Goal: Task Accomplishment & Management: Manage account settings

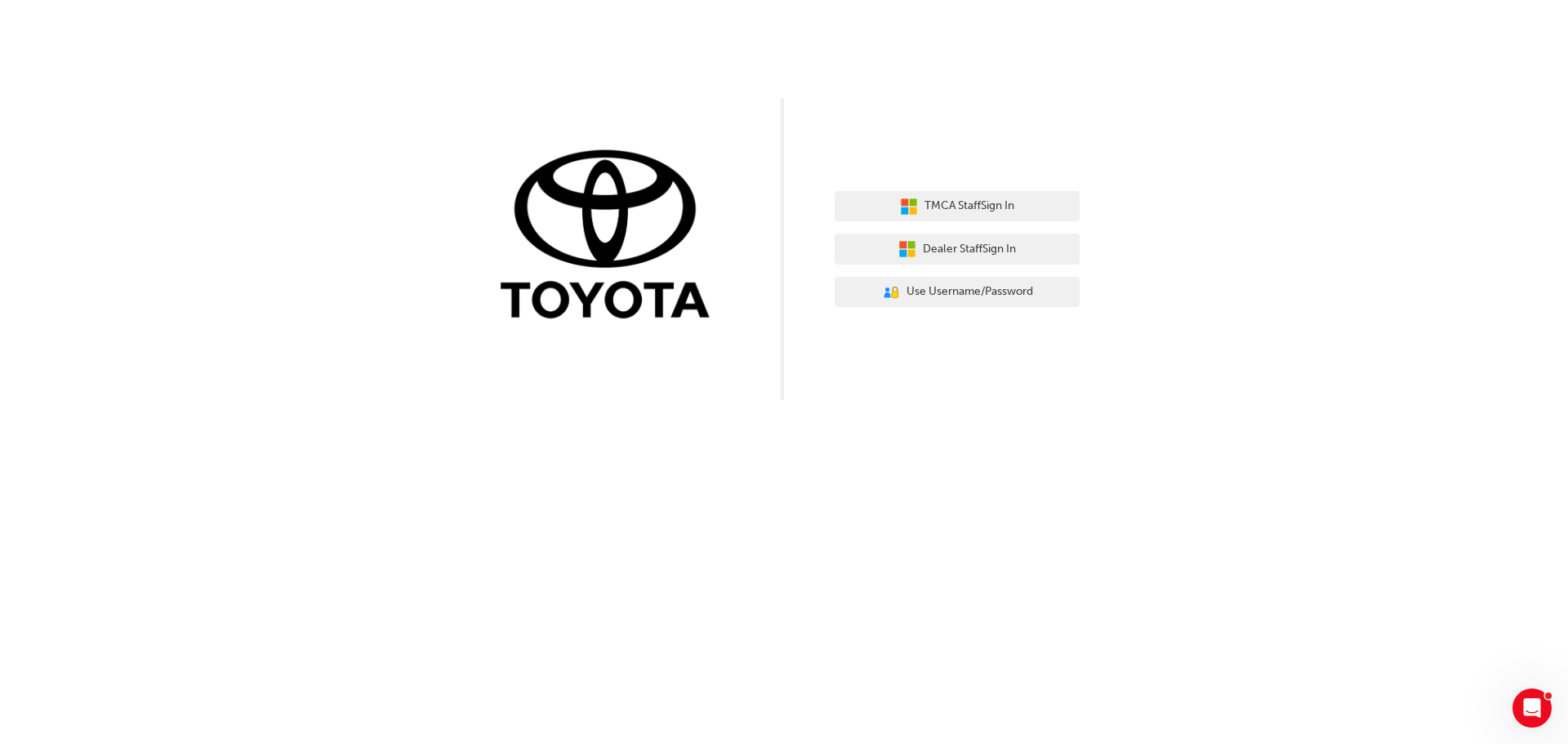
click at [981, 318] on div "TMCA Staff Sign In Dealer Staff Sign In User Authentication Icon - Blue Person,…" at bounding box center [957, 250] width 245 height 141
click at [987, 303] on button "User Authentication Icon - Blue Person, Gold Lock Use Username/Password" at bounding box center [957, 293] width 245 height 31
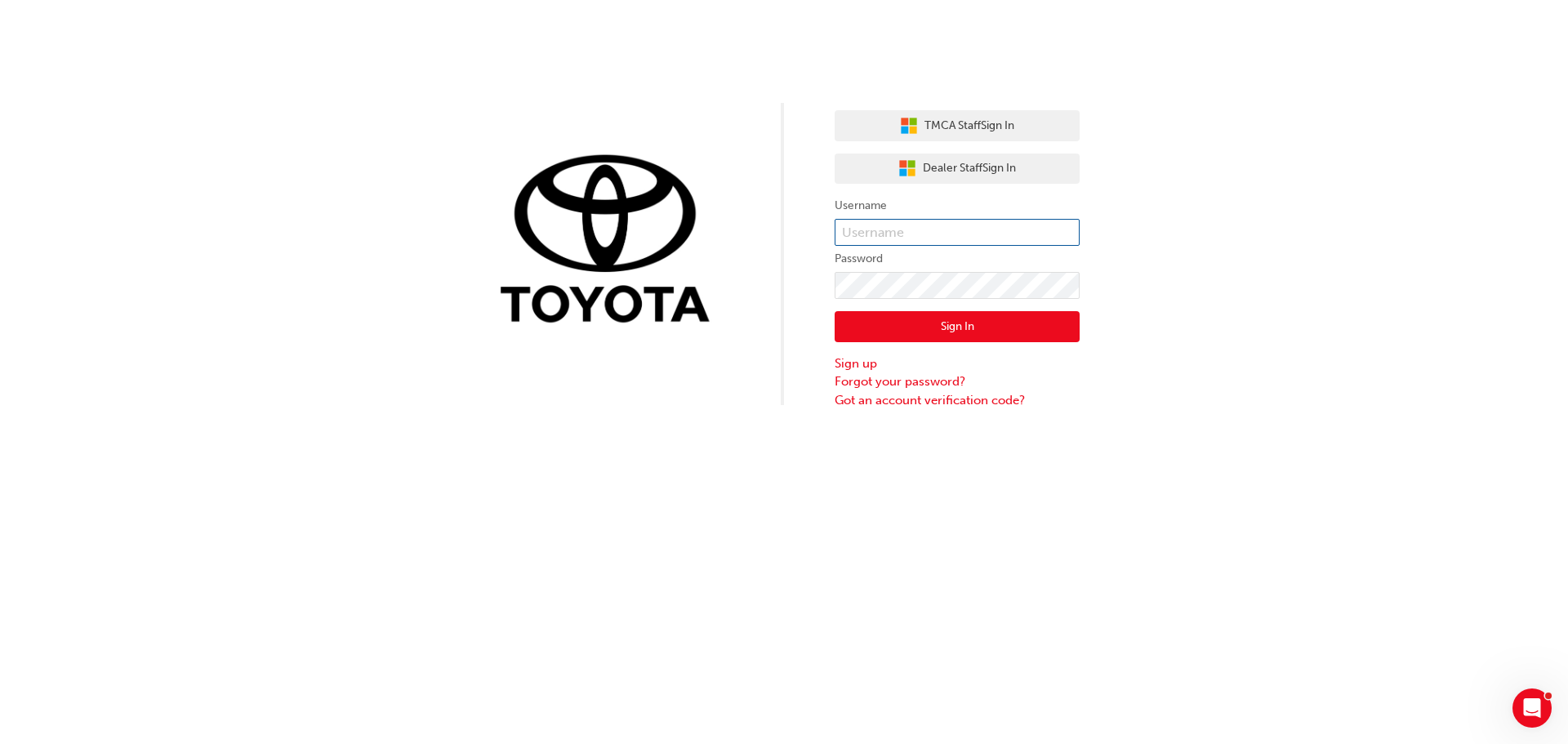
type input "553726"
click at [945, 236] on input "553726" at bounding box center [957, 232] width 245 height 28
click at [888, 336] on button "Sign In" at bounding box center [957, 326] width 245 height 31
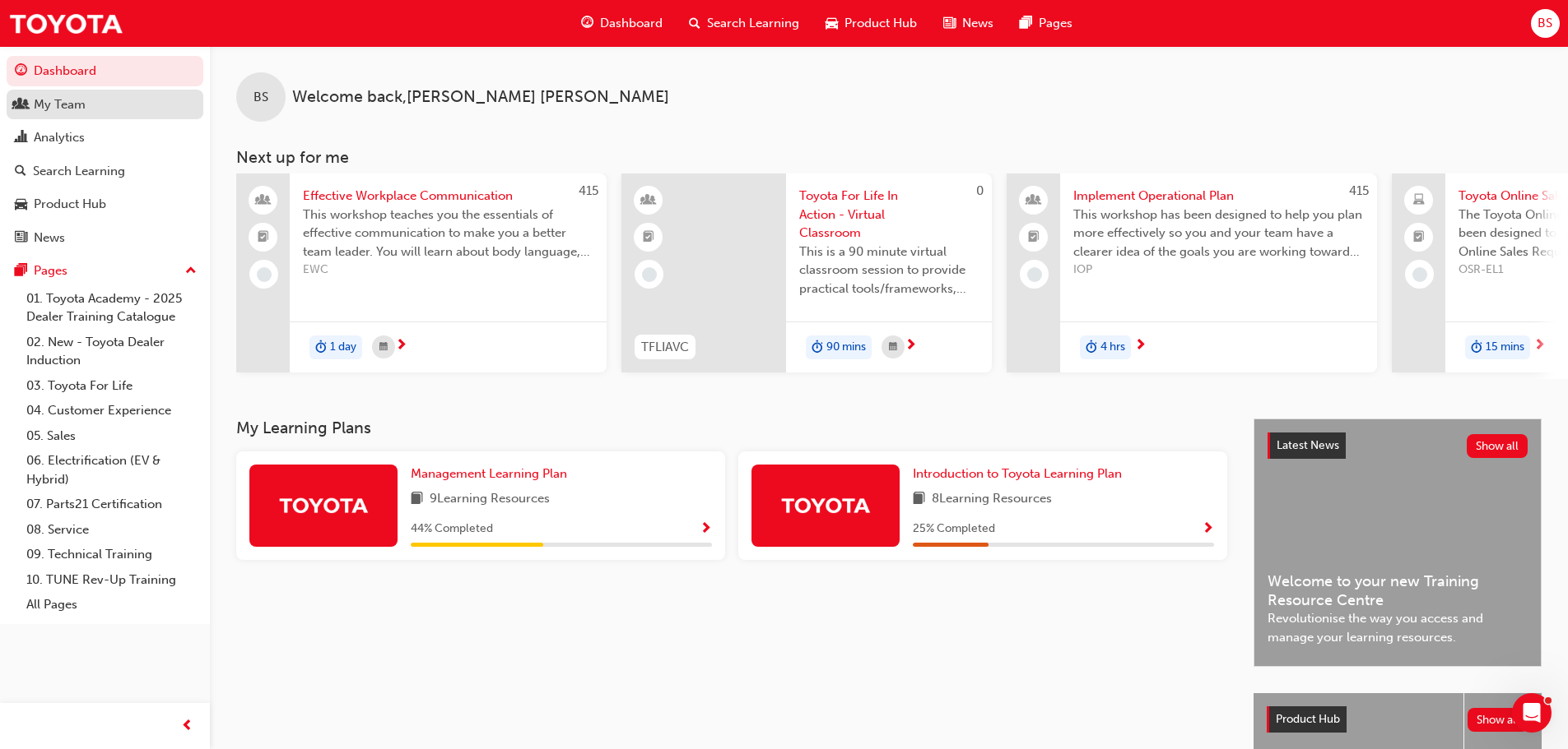
click at [141, 110] on div "My Team" at bounding box center [104, 105] width 180 height 20
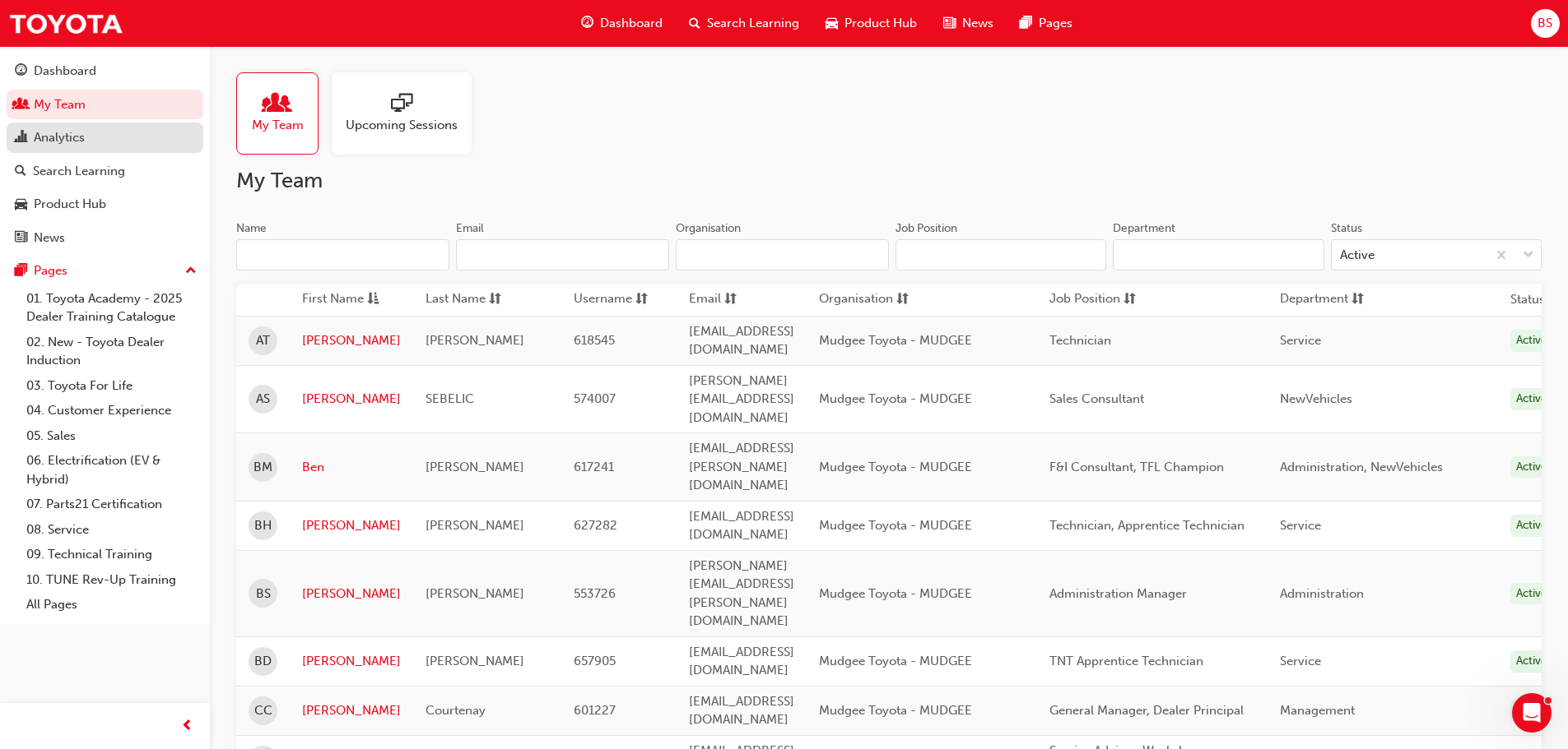
click at [146, 151] on link "Analytics" at bounding box center [105, 138] width 196 height 30
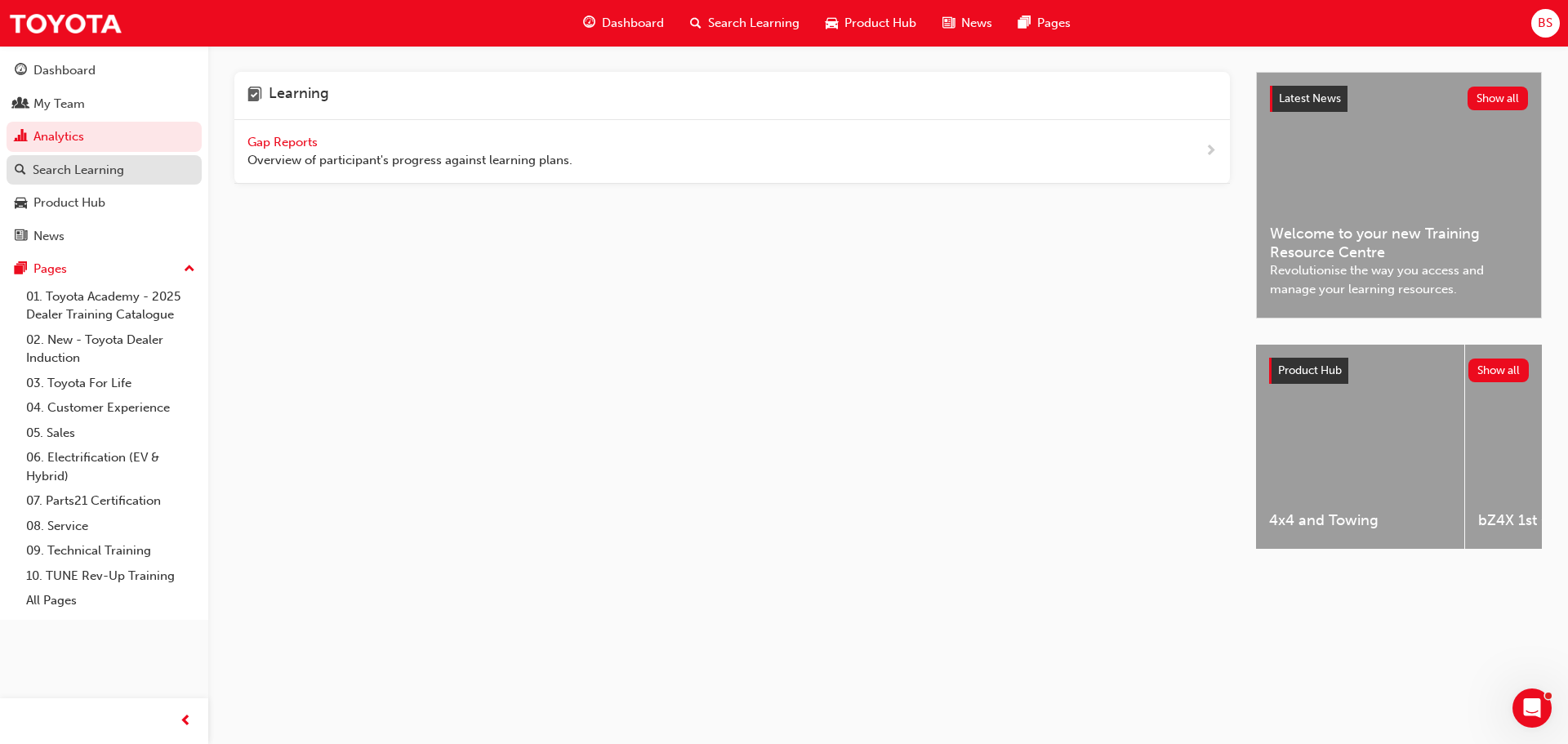
click at [155, 168] on div "Search Learning" at bounding box center [103, 171] width 179 height 20
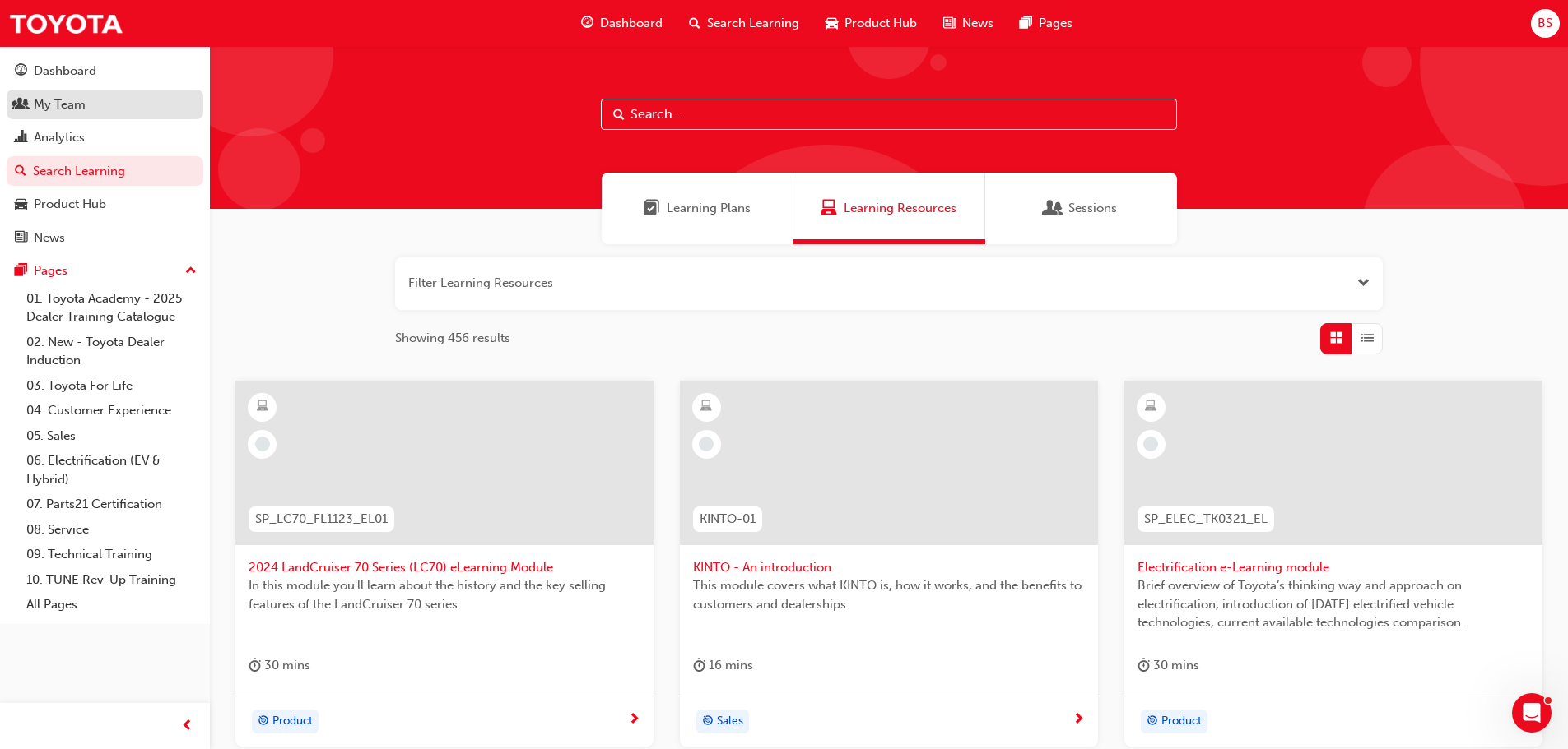
click at [103, 105] on div "My Team" at bounding box center [104, 105] width 180 height 20
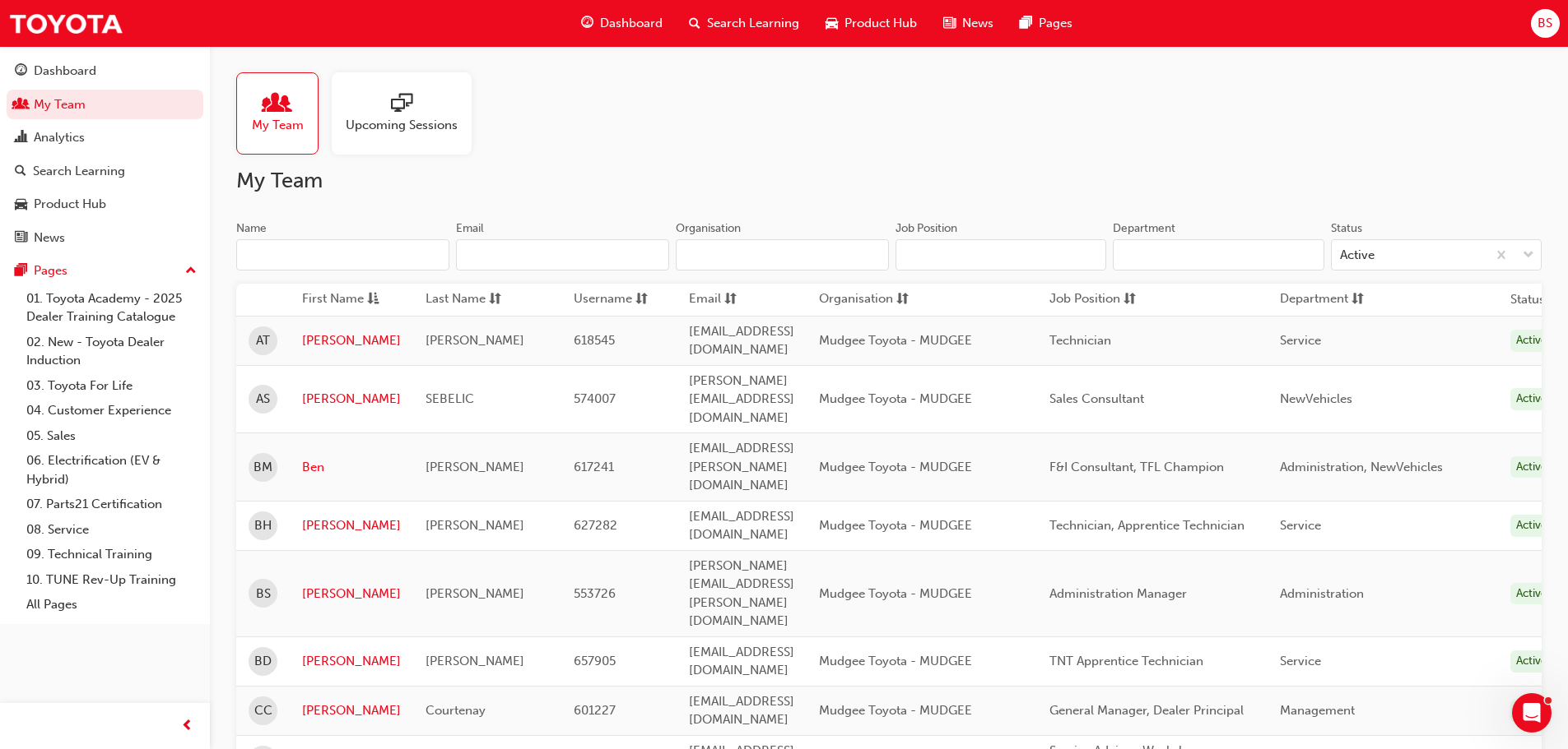
click at [373, 262] on input "Name" at bounding box center [343, 255] width 213 height 31
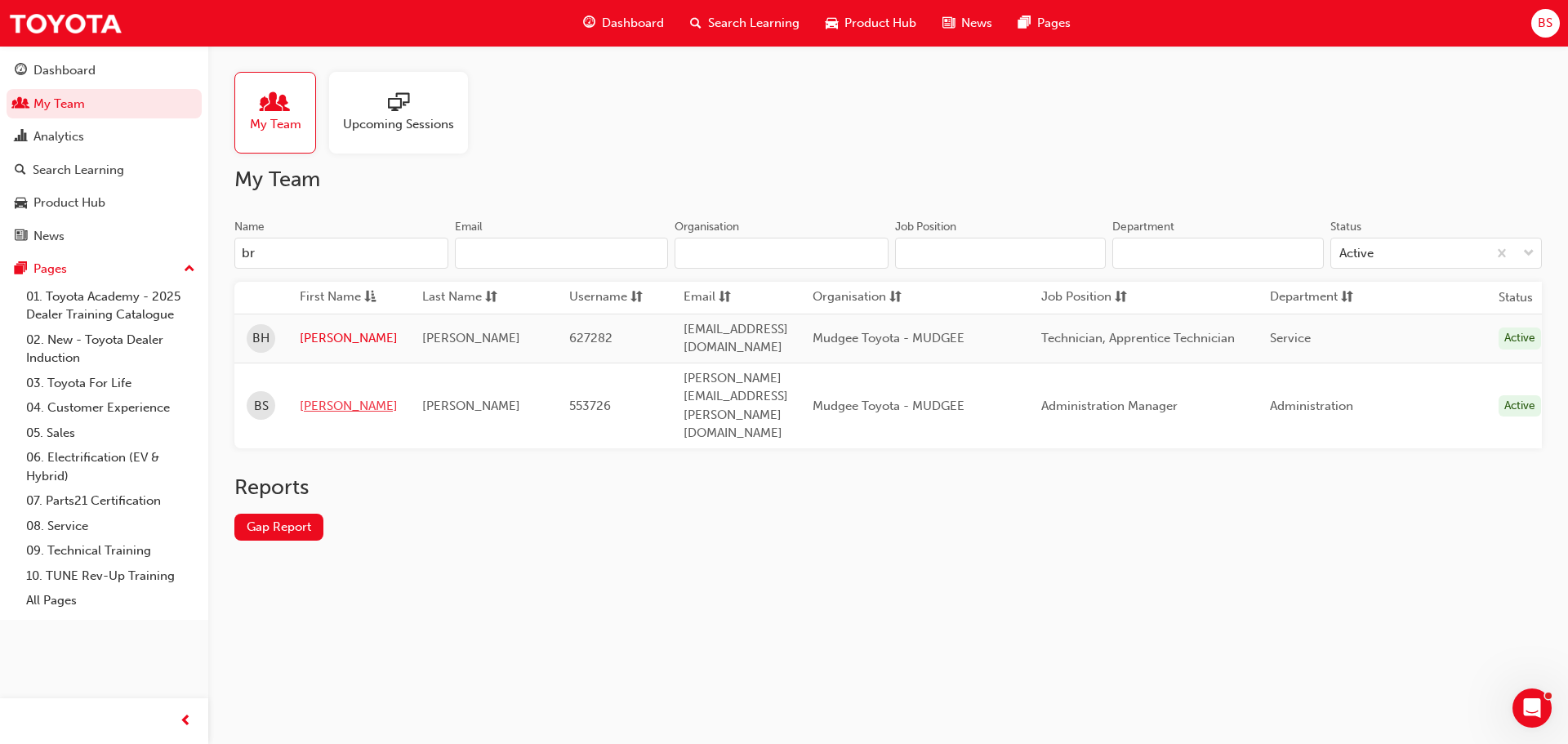
type input "br"
click at [333, 397] on link "Brittany" at bounding box center [349, 406] width 98 height 18
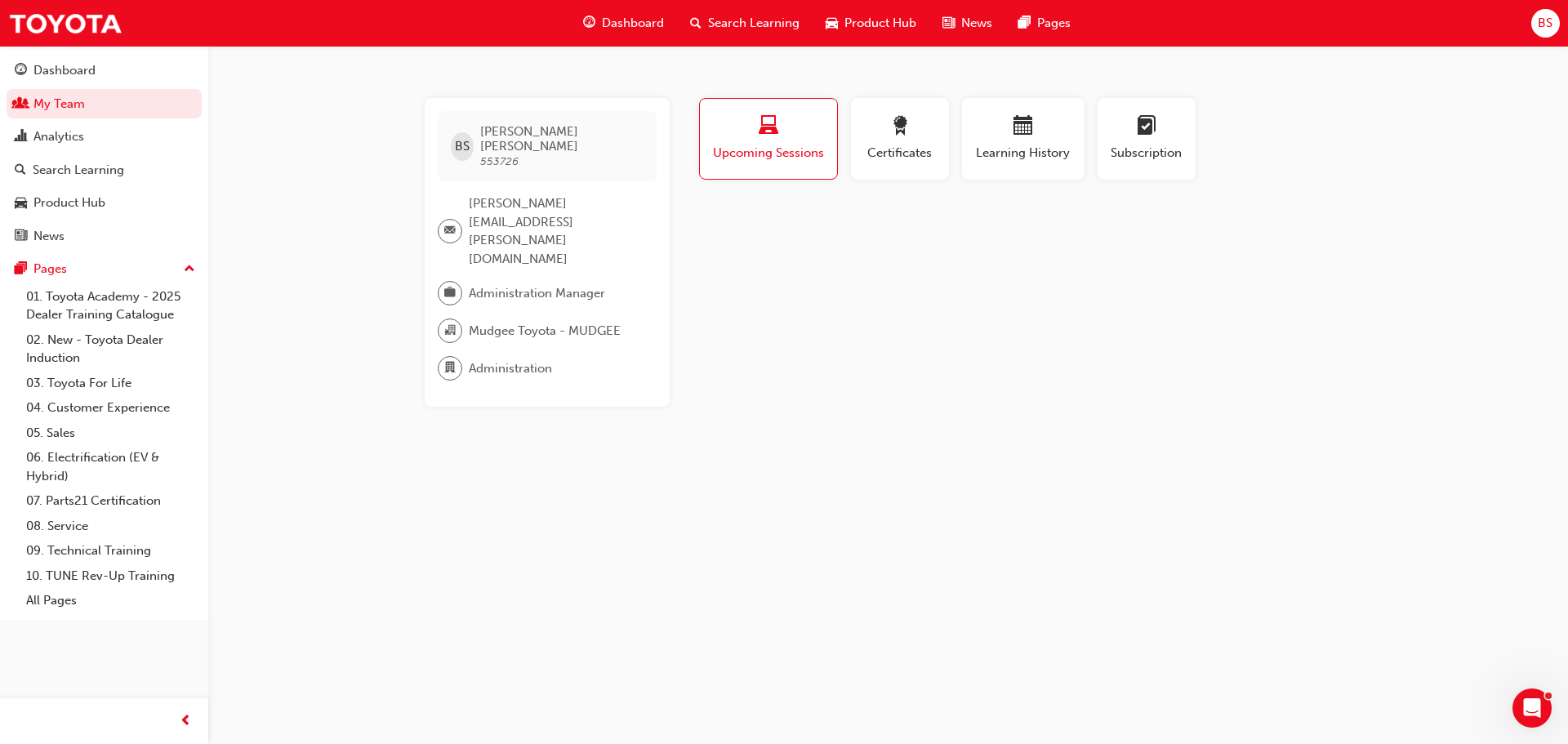
click at [777, 163] on button "Upcoming Sessions" at bounding box center [768, 139] width 139 height 82
click at [797, 142] on div "Upcoming Sessions" at bounding box center [769, 139] width 113 height 46
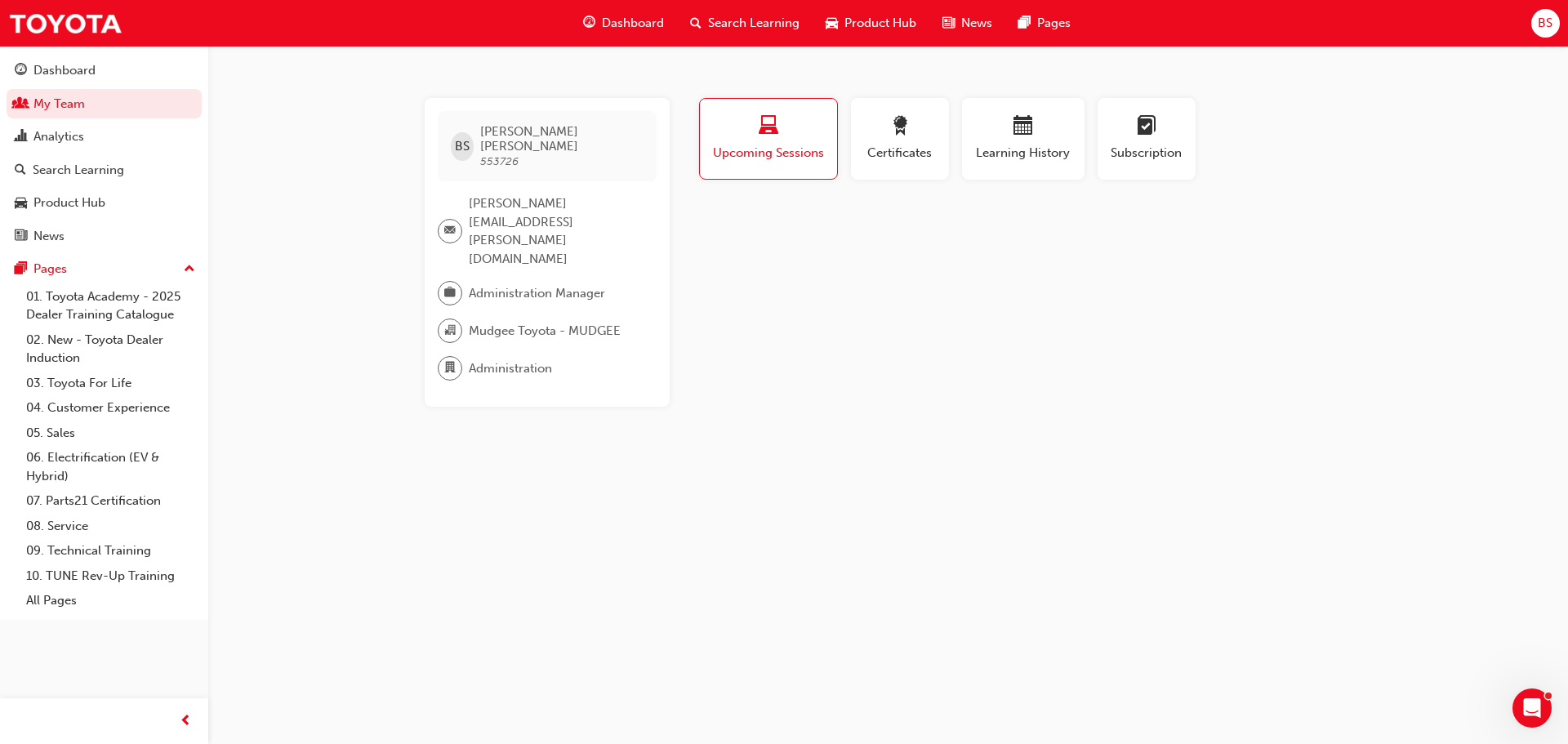
click at [797, 142] on div "Upcoming Sessions" at bounding box center [769, 139] width 113 height 46
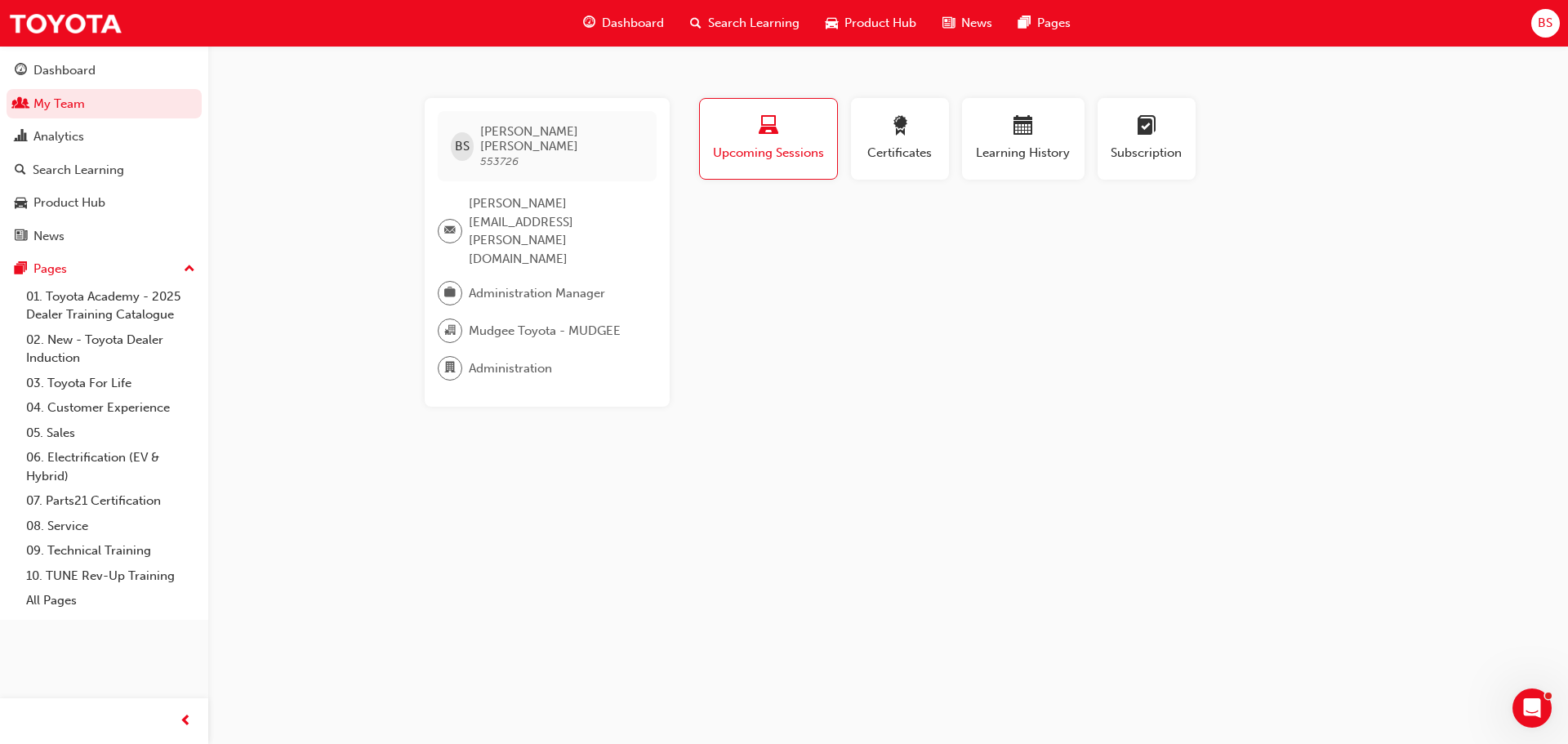
click at [797, 142] on div "Upcoming Sessions" at bounding box center [769, 139] width 113 height 46
click at [797, 142] on div "Upcoming Sessions" at bounding box center [769, 139] width 113 height 46
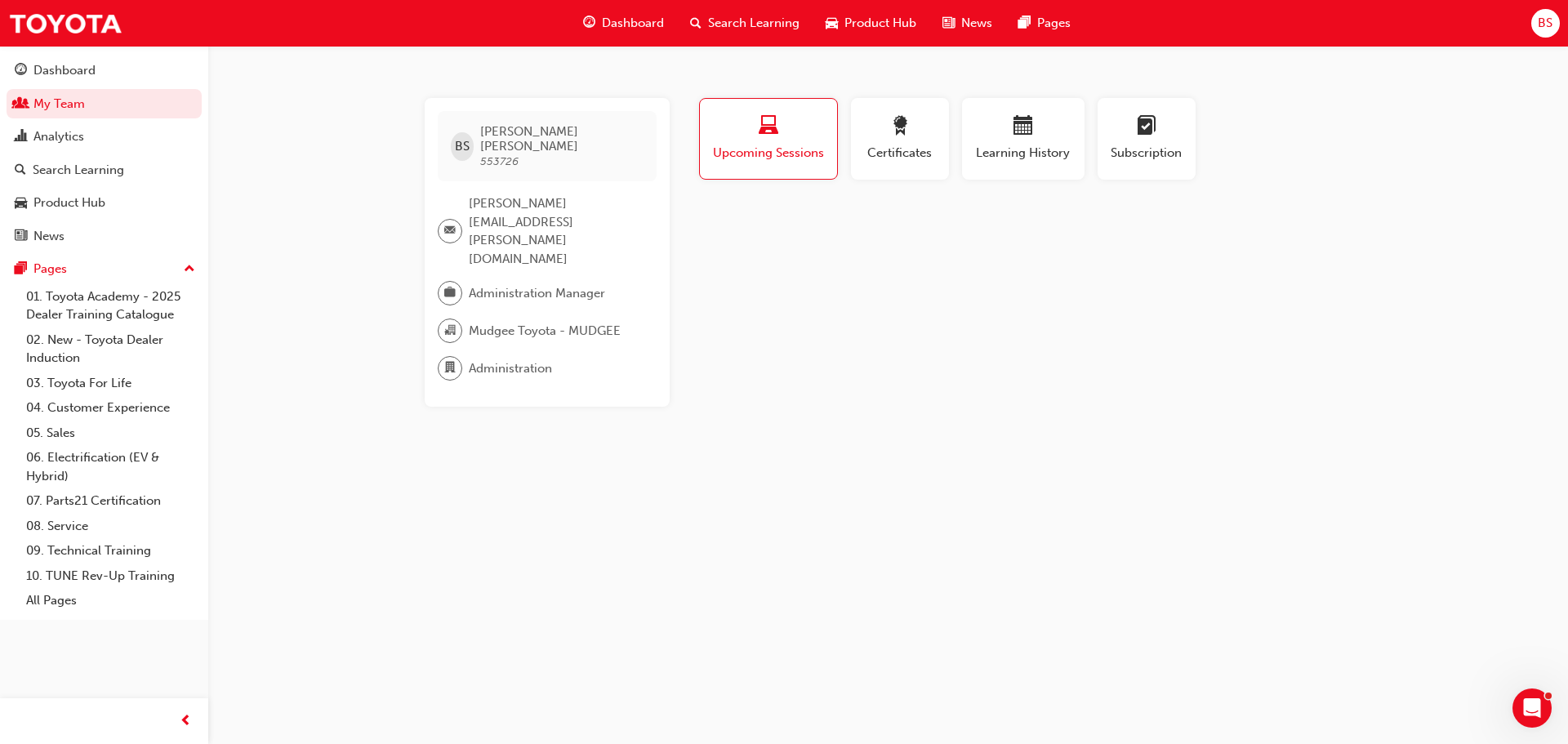
click at [797, 142] on div "Upcoming Sessions" at bounding box center [769, 139] width 113 height 46
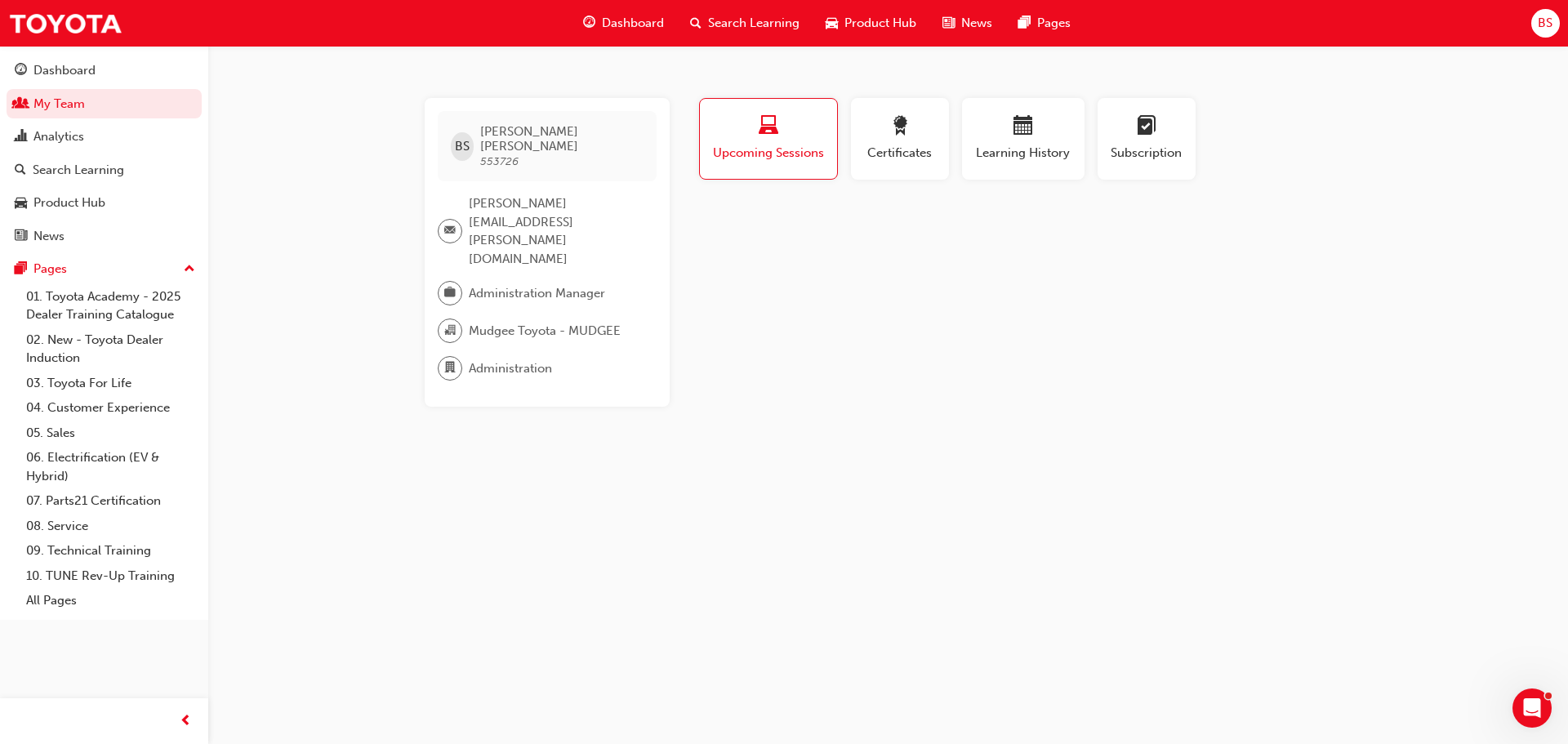
click at [797, 142] on div "Upcoming Sessions" at bounding box center [769, 139] width 113 height 46
click at [798, 140] on div "Upcoming Sessions" at bounding box center [769, 139] width 113 height 46
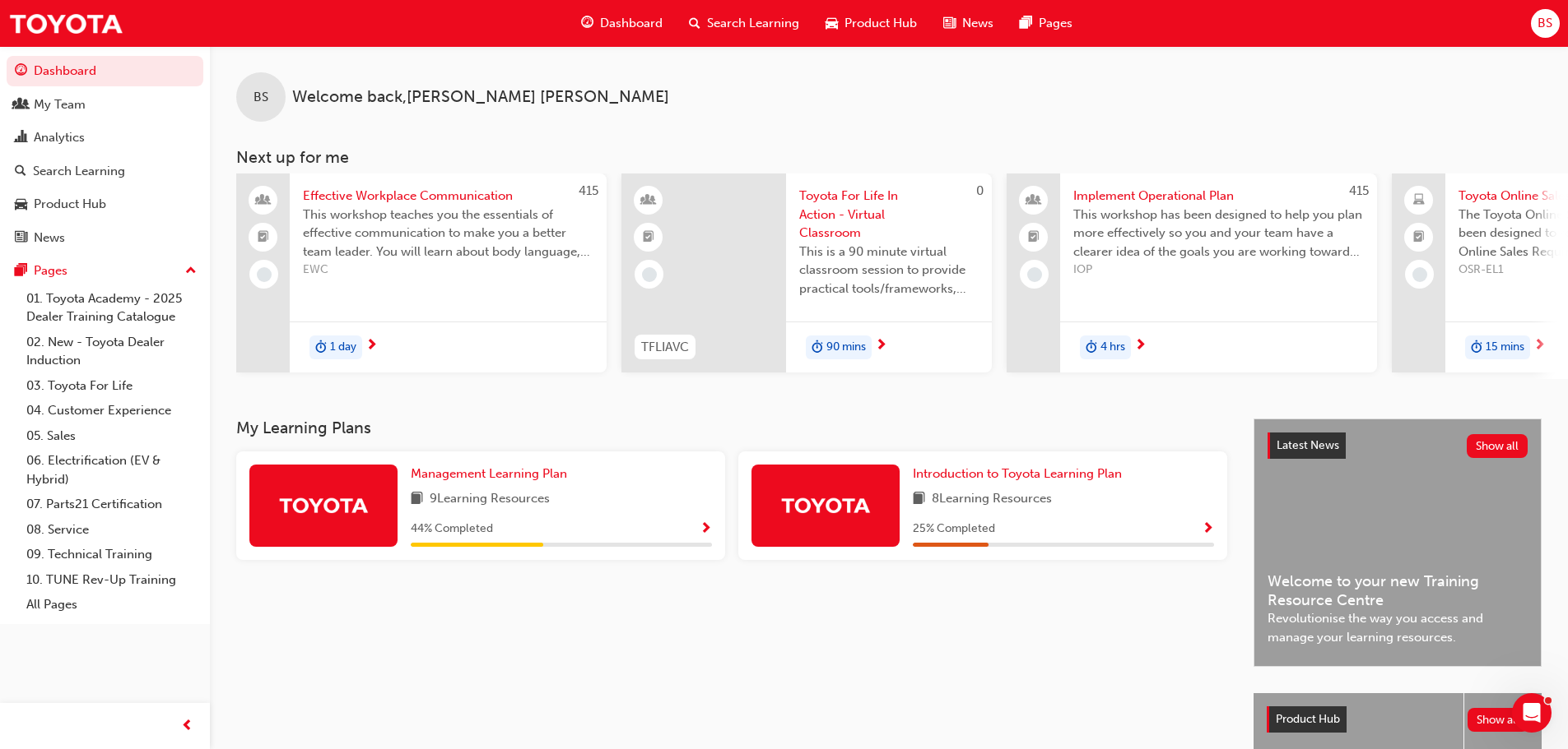
click at [1541, 24] on span "BS" at bounding box center [1544, 24] width 14 height 19
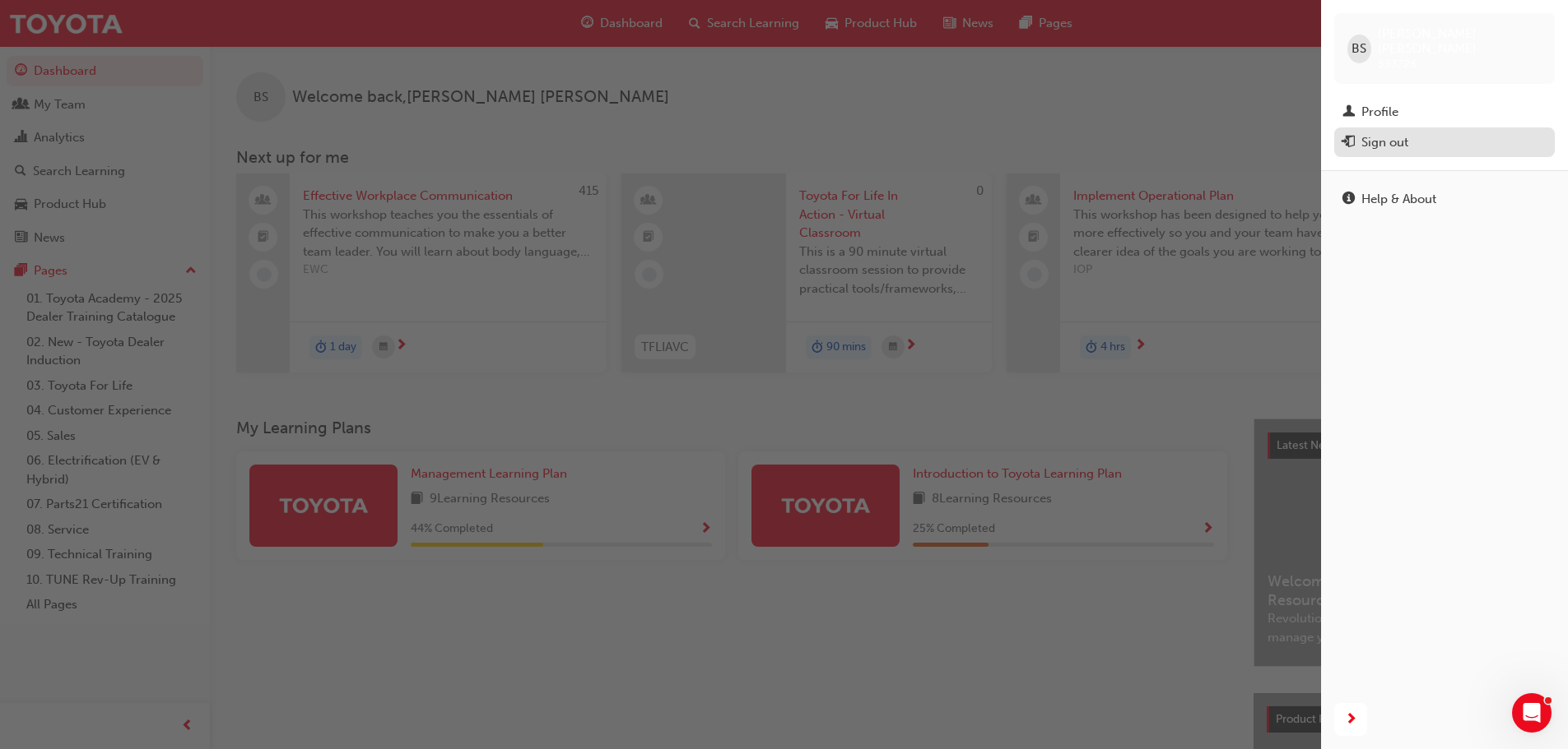
click at [1411, 132] on div "Sign out" at bounding box center [1444, 142] width 204 height 20
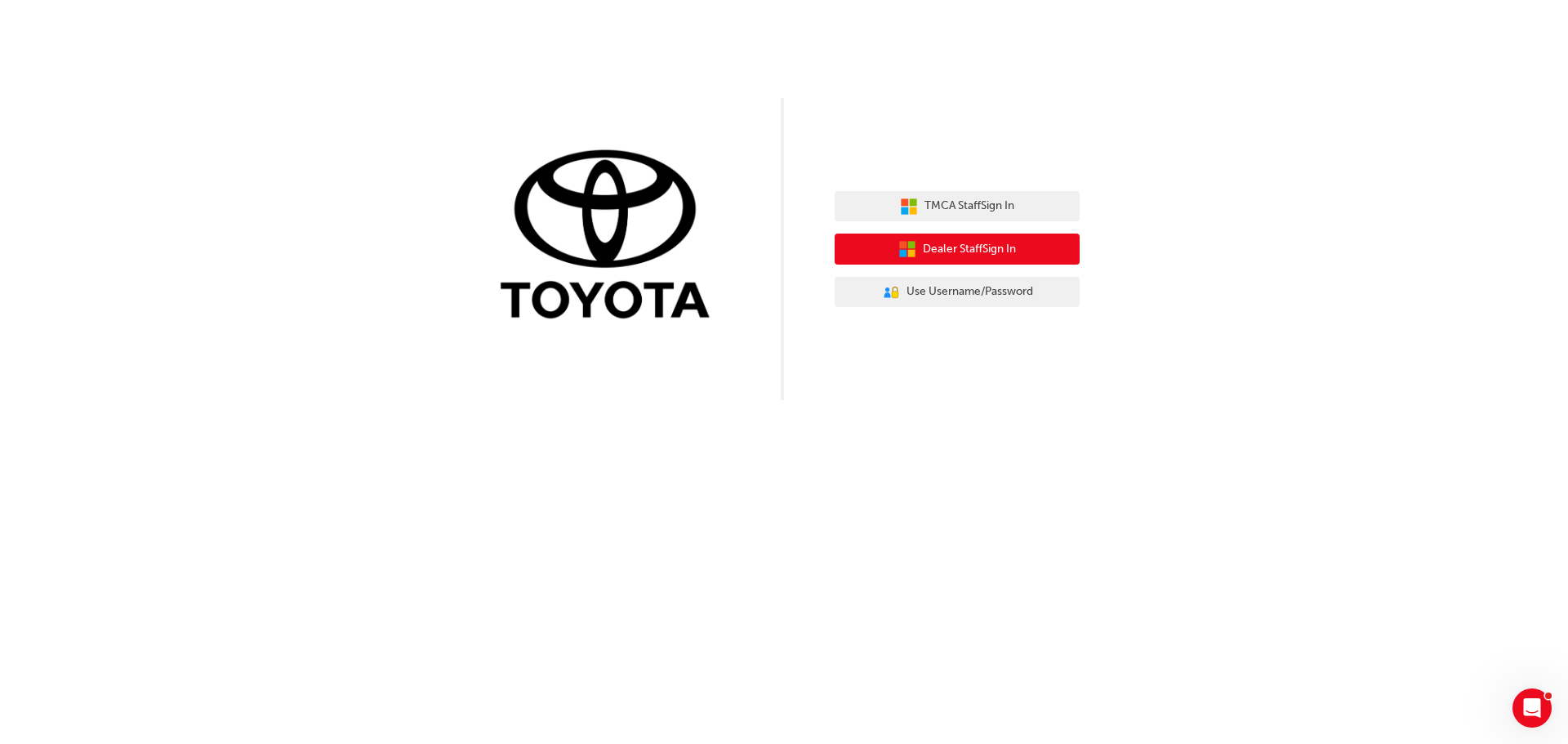
click at [1003, 256] on span "Dealer Staff Sign In" at bounding box center [969, 250] width 93 height 18
